Goal: Use online tool/utility: Utilize a website feature to perform a specific function

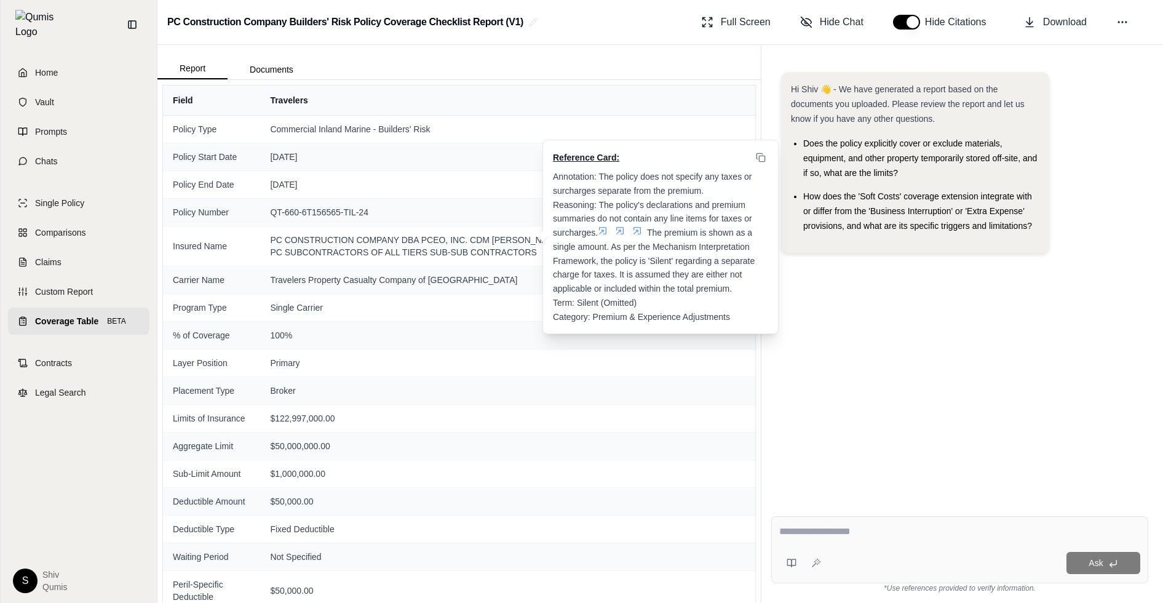
scroll to position [677, 0]
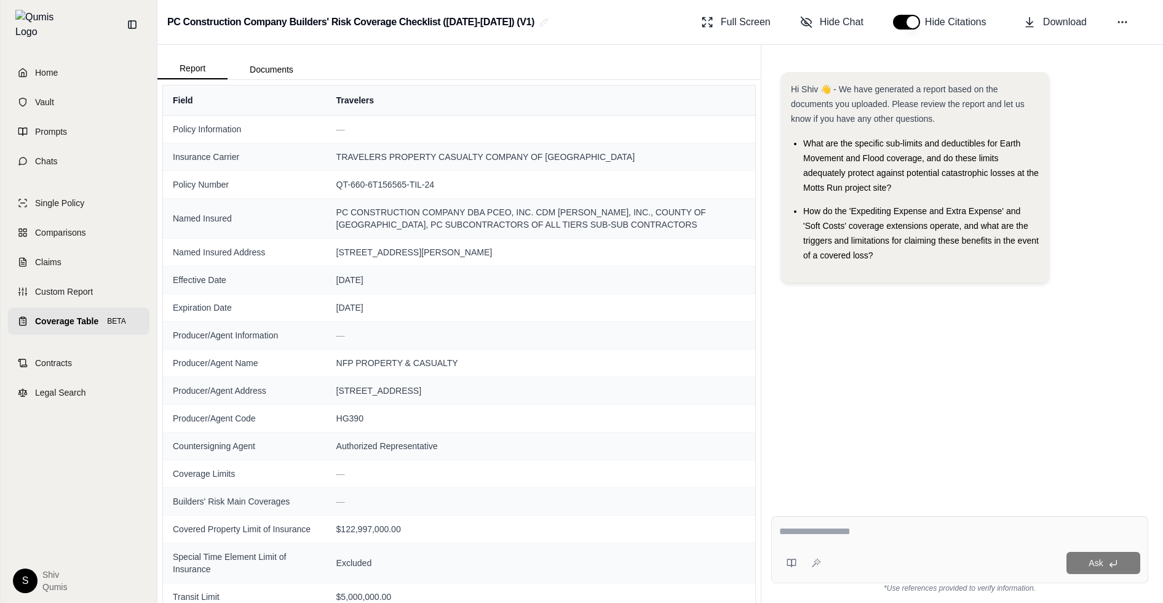
click at [71, 322] on link "Coverage Table BETA" at bounding box center [78, 321] width 141 height 27
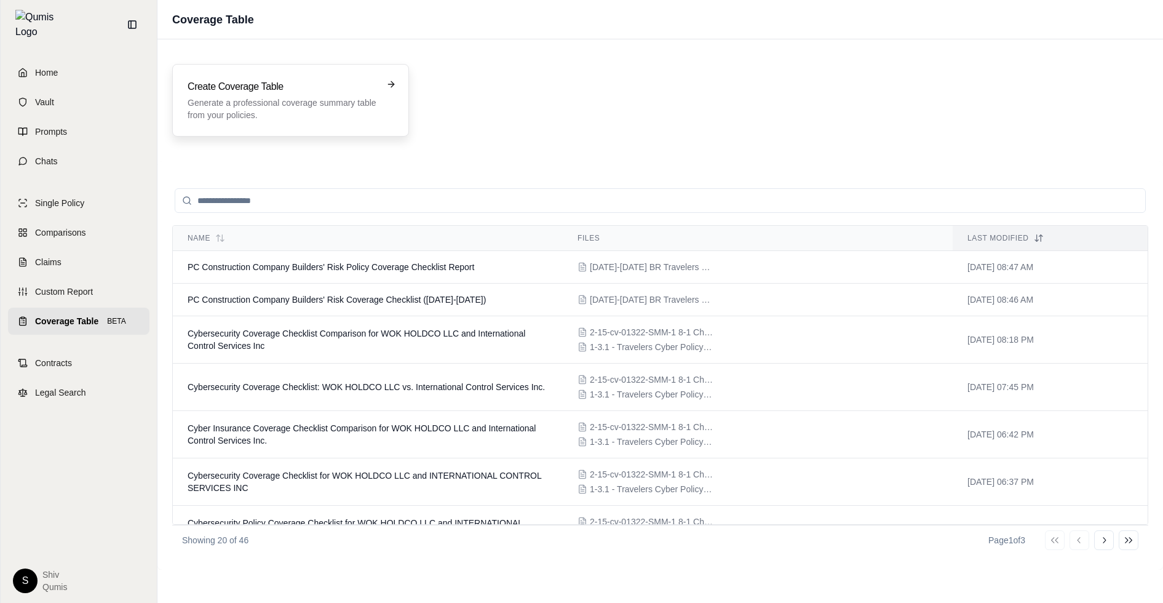
click at [250, 102] on p "Generate a professional coverage summary table from your policies." at bounding box center [282, 109] width 189 height 25
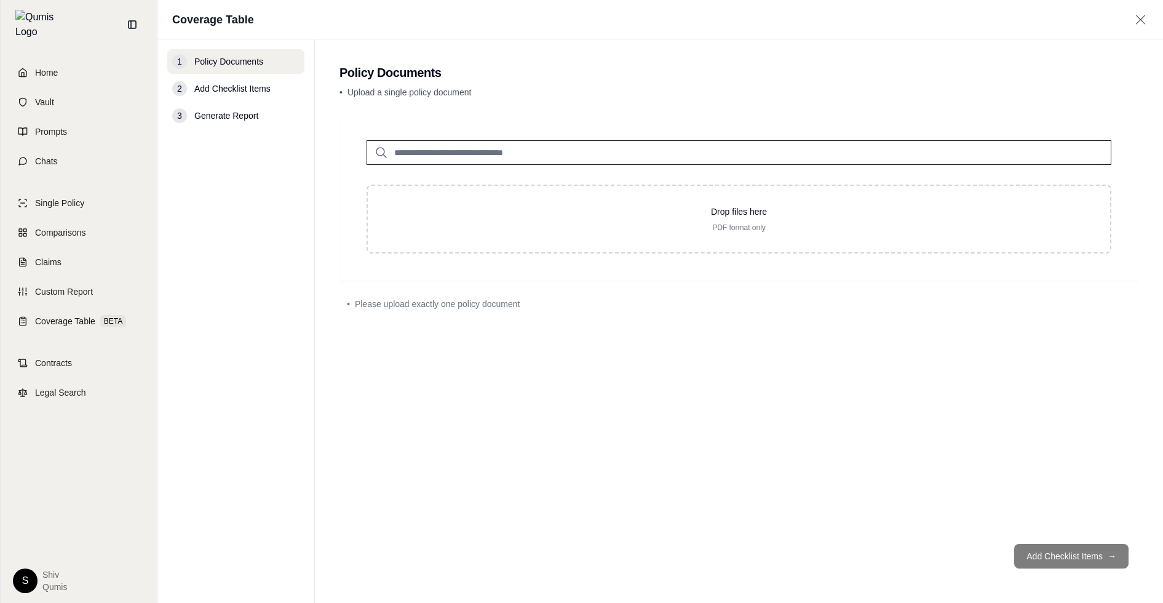
click at [461, 153] on input "search" at bounding box center [739, 152] width 745 height 25
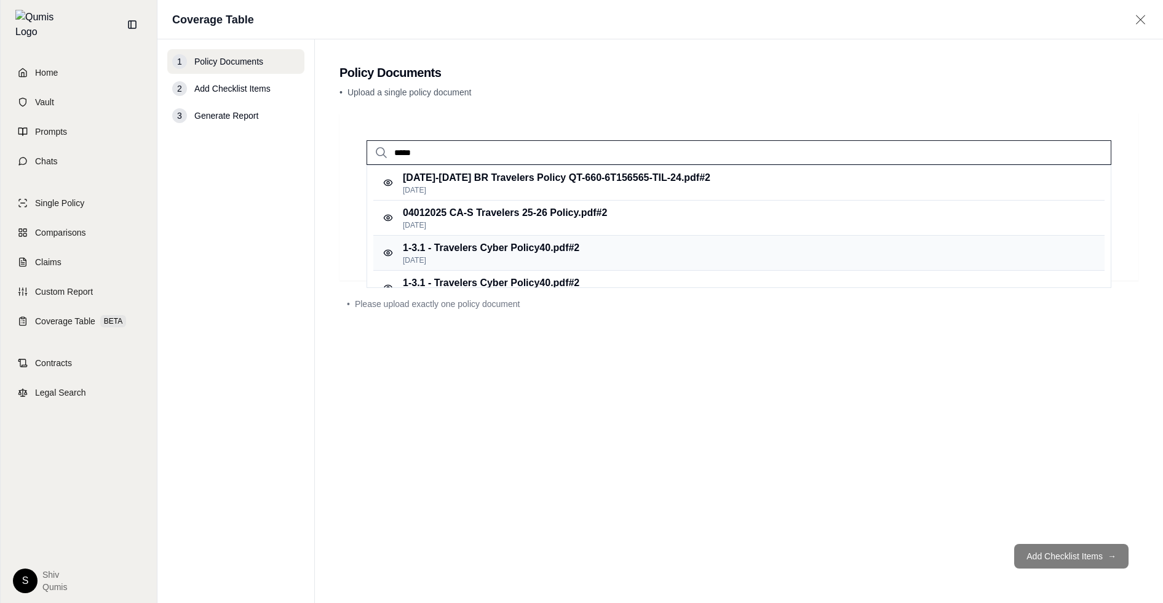
type input "*****"
click at [519, 253] on p "1-3.1 - Travelers Cyber Policy40.pdf #2" at bounding box center [491, 248] width 177 height 15
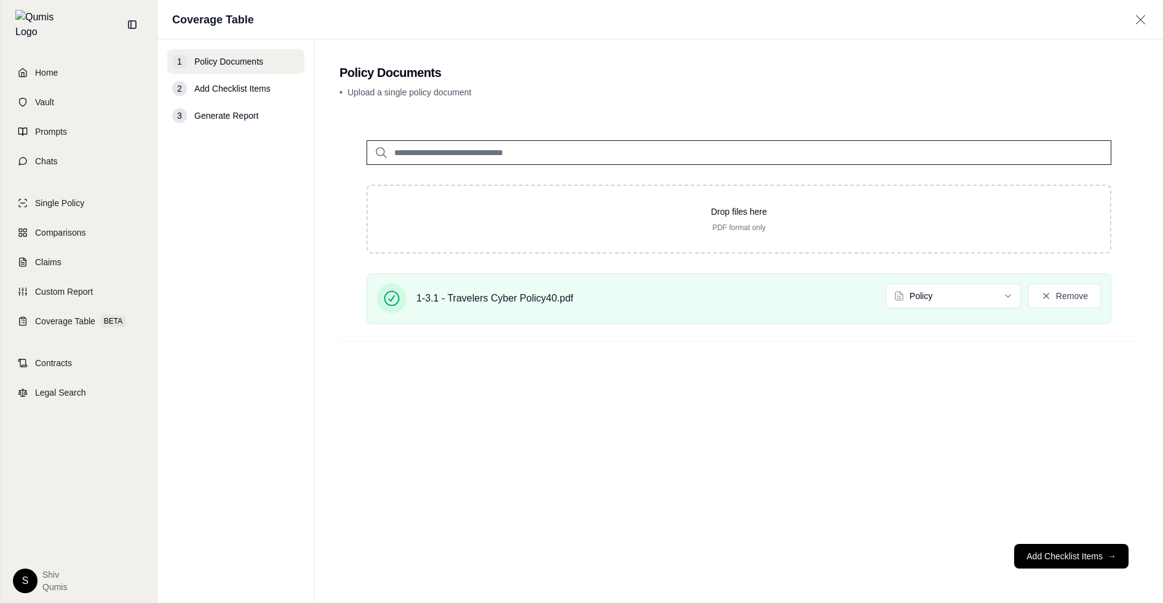
click at [421, 152] on input "search" at bounding box center [739, 152] width 745 height 25
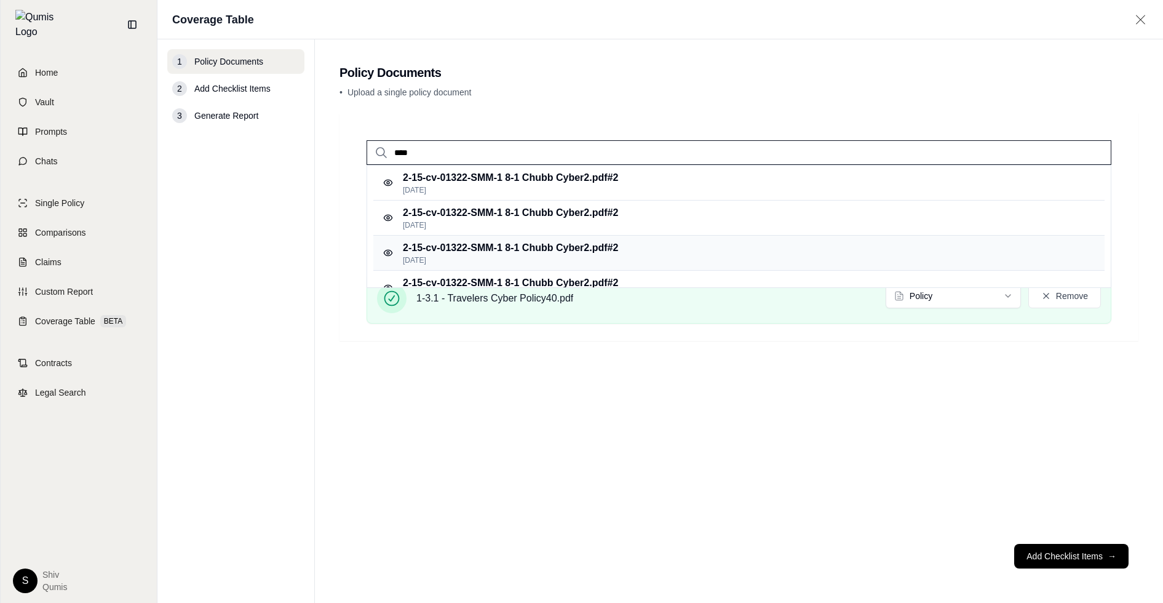
type input "****"
click at [575, 239] on div "2-15-cv-01322-SMM-1 8-1 Chubb Cyber2.pdf #2 [DATE]" at bounding box center [738, 253] width 731 height 35
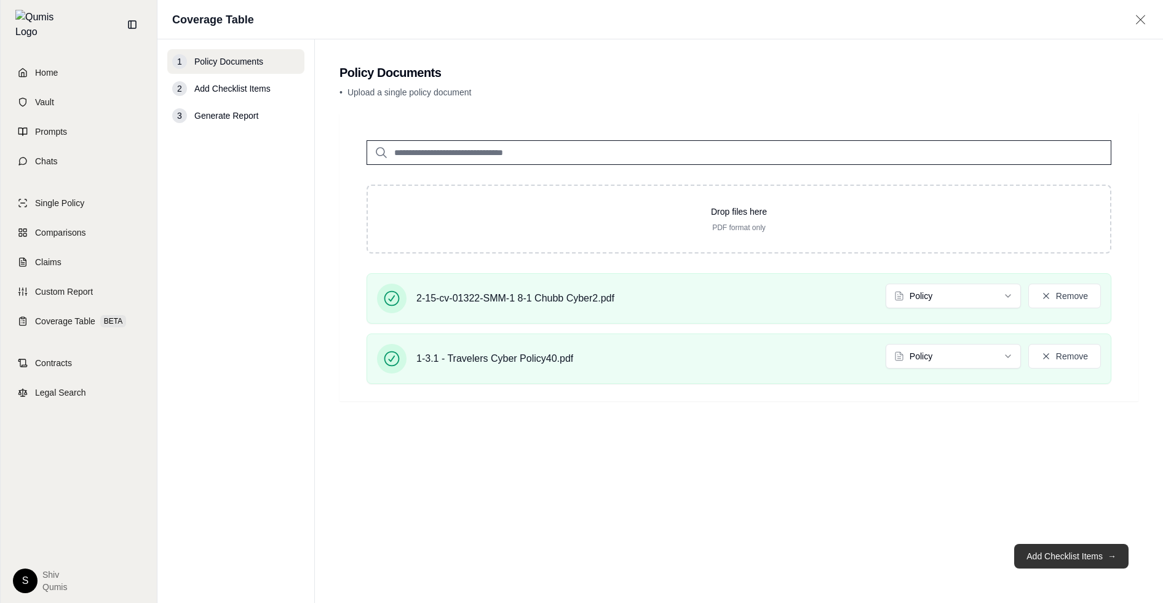
click at [1077, 555] on button "Add Checklist Items →" at bounding box center [1071, 556] width 114 height 25
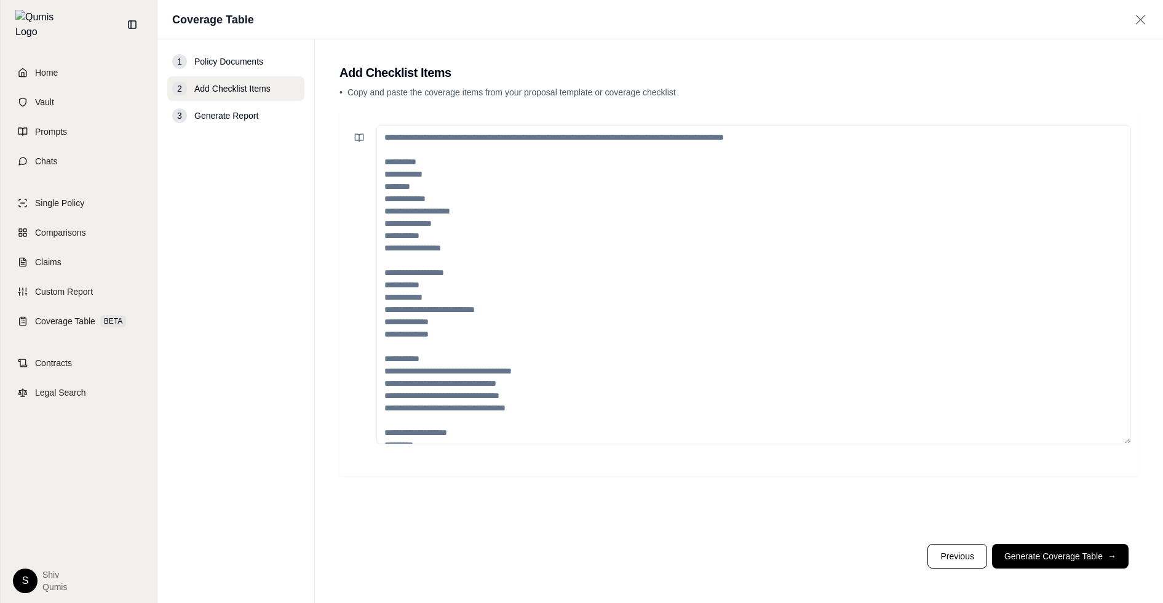
click at [615, 213] on textarea at bounding box center [753, 284] width 755 height 319
click at [357, 141] on icon at bounding box center [359, 138] width 10 height 10
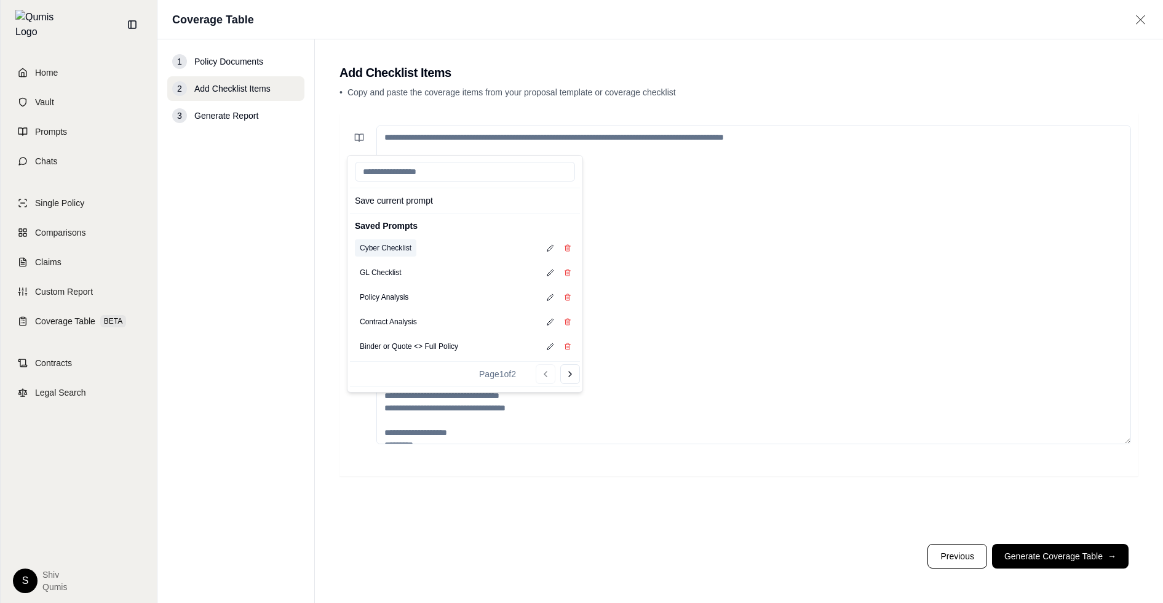
click at [384, 245] on button "Cyber Checklist" at bounding box center [386, 247] width 62 height 17
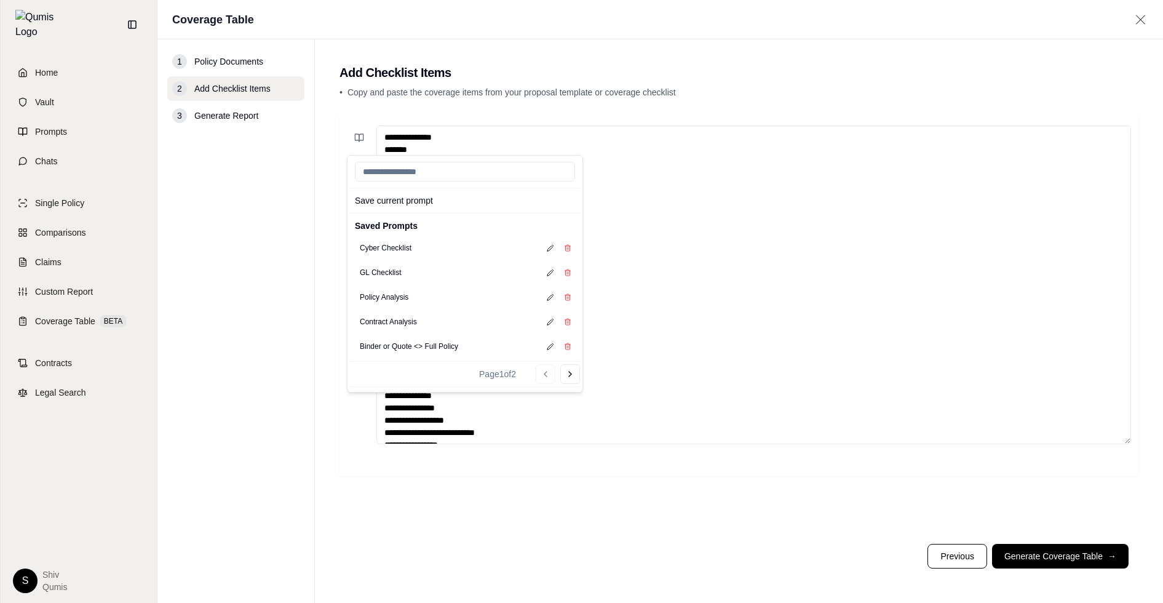
click at [625, 324] on textarea "**********" at bounding box center [753, 284] width 755 height 319
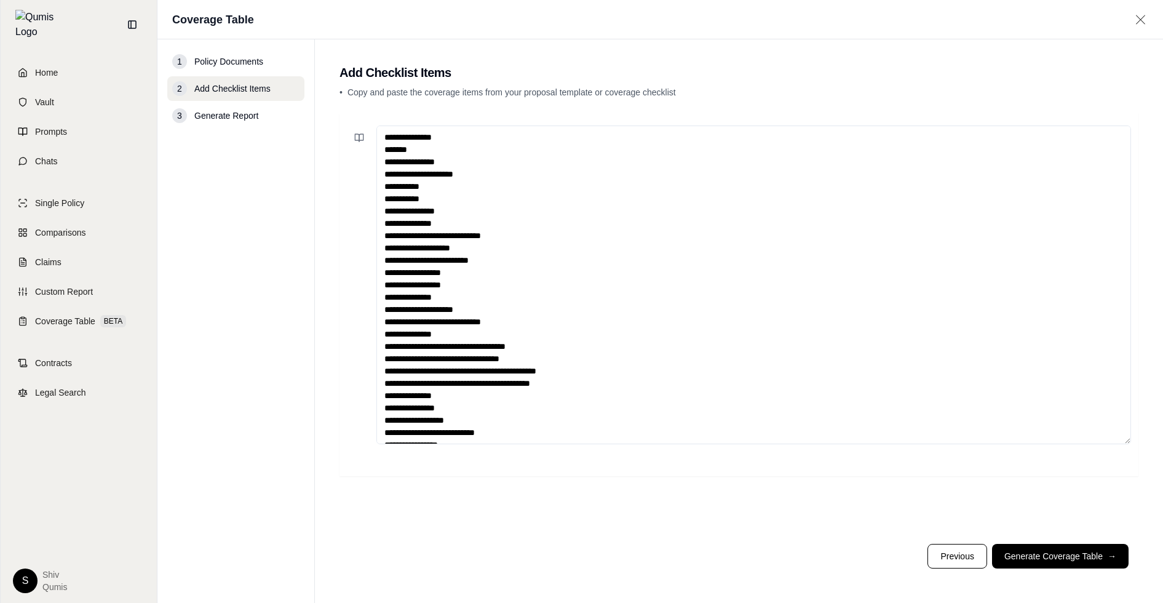
scroll to position [111, 0]
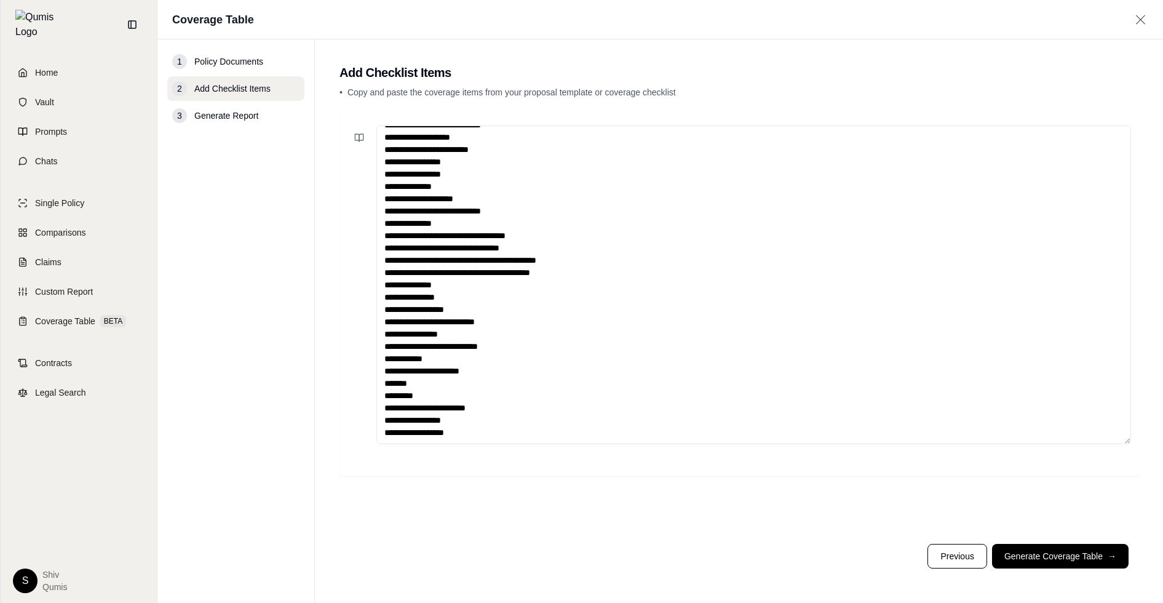
drag, startPoint x: 387, startPoint y: 210, endPoint x: 444, endPoint y: 611, distance: 405.1
click at [444, 602] on html "Home Vault Prompts Chats Single Policy Comparisons Claims Custom Report Coverag…" at bounding box center [581, 301] width 1163 height 603
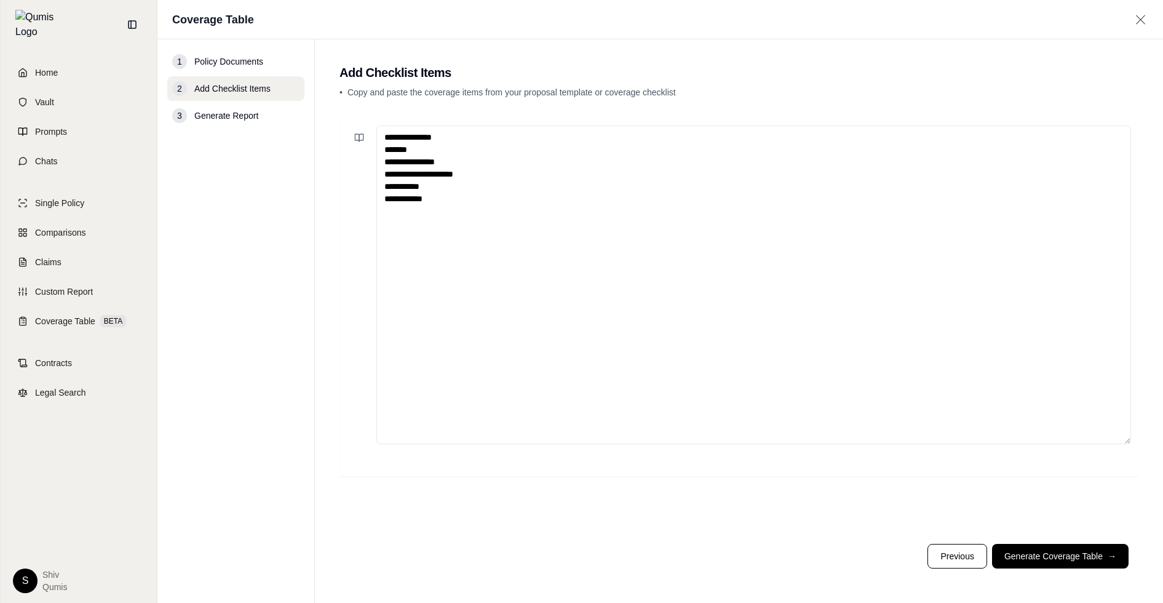
scroll to position [0, 0]
type textarea "**********"
click at [1085, 551] on button "Generate Coverage Table →" at bounding box center [1060, 556] width 137 height 25
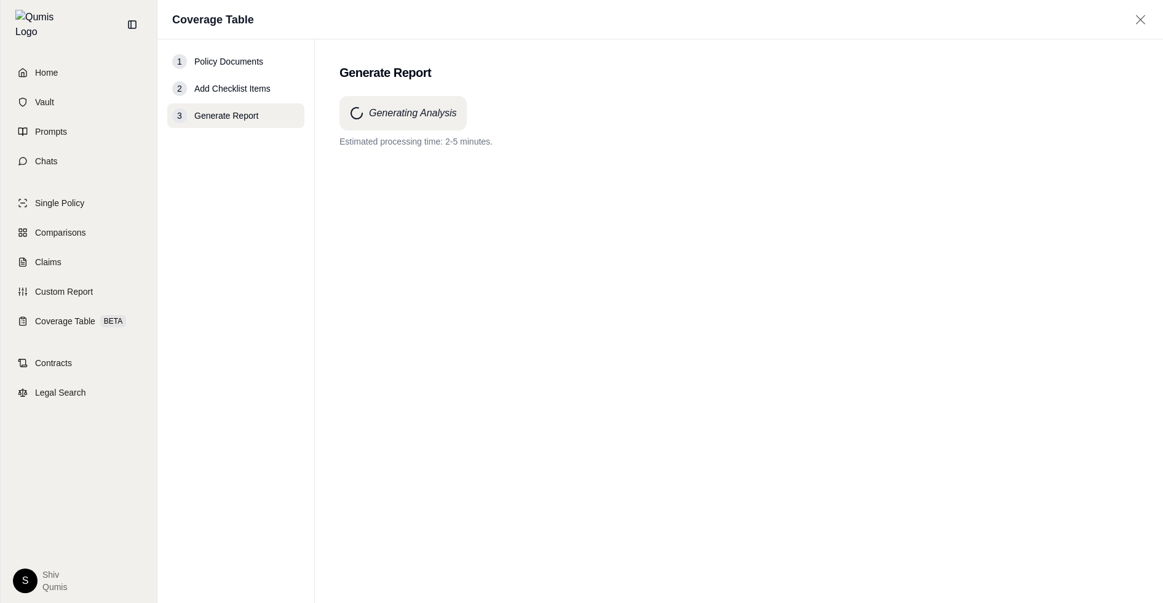
click at [545, 157] on div "Generating Analysis Estimated processing time: 2-5 minutes." at bounding box center [739, 327] width 799 height 463
